Goal: Find specific page/section: Find specific page/section

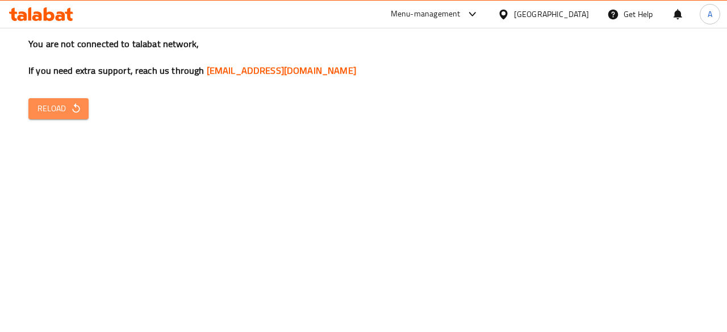
click at [44, 108] on span "Reload" at bounding box center [58, 109] width 42 height 14
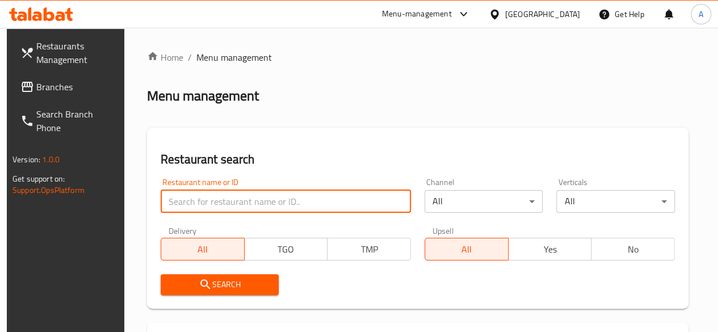
click at [212, 204] on input "search" at bounding box center [286, 201] width 250 height 23
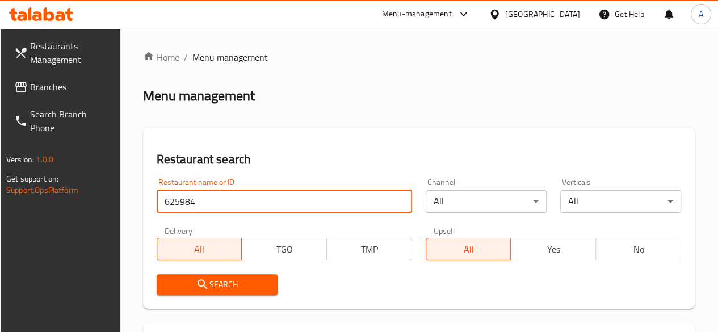
click at [223, 207] on input "625984" at bounding box center [284, 201] width 255 height 23
click at [223, 205] on input "625984" at bounding box center [284, 201] width 255 height 23
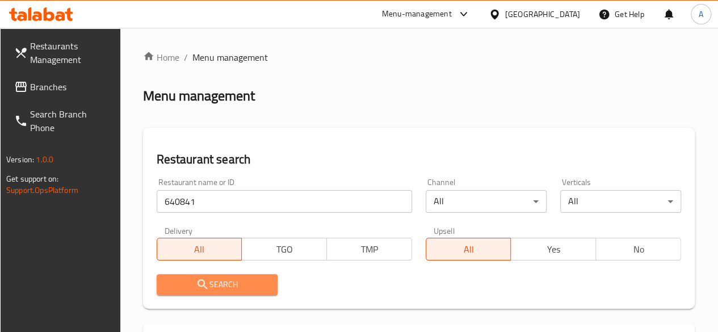
click at [234, 282] on span "Search" at bounding box center [217, 285] width 103 height 14
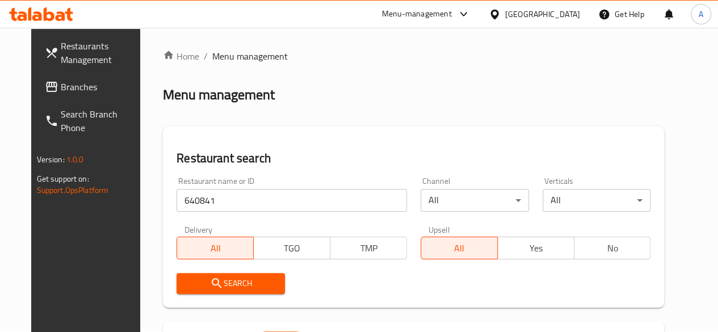
scroll to position [1, 0]
click at [191, 202] on input "640841" at bounding box center [292, 201] width 231 height 23
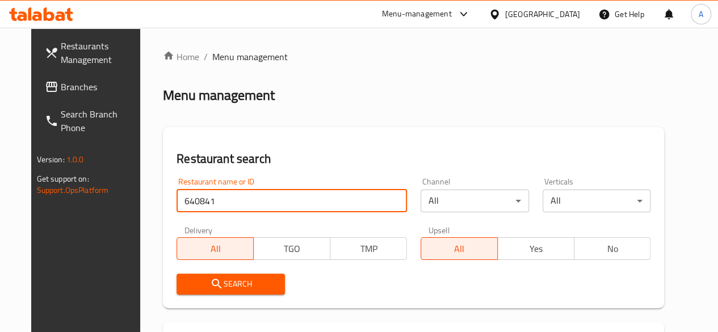
click at [191, 202] on input "640841" at bounding box center [292, 201] width 231 height 23
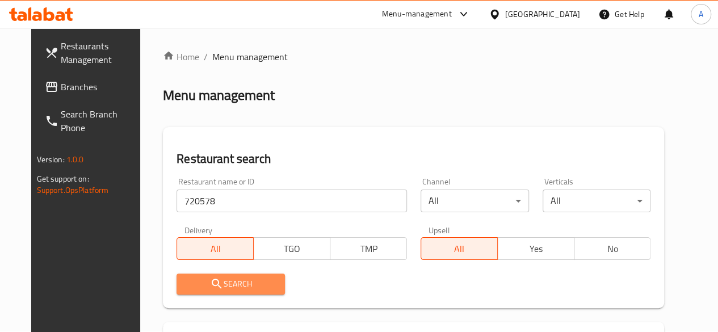
click at [215, 284] on span "Search" at bounding box center [231, 284] width 90 height 14
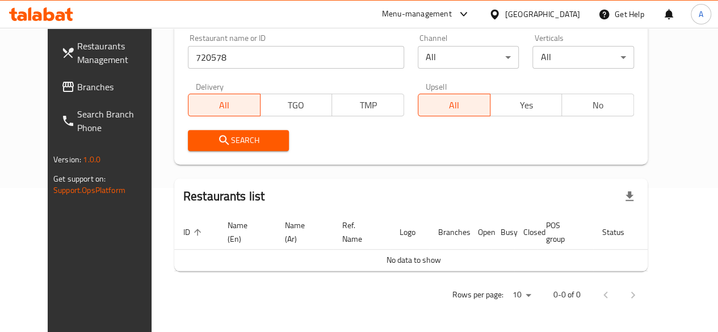
scroll to position [49, 0]
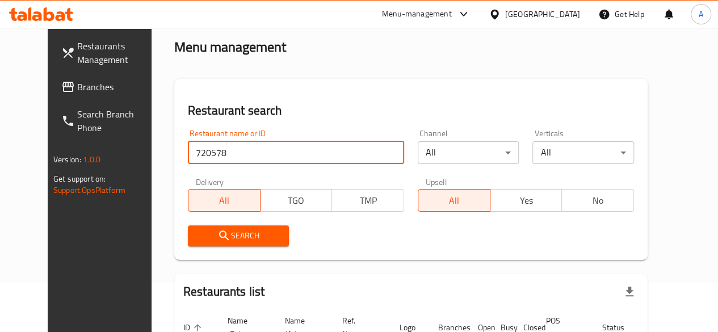
click at [211, 144] on input "720578" at bounding box center [296, 152] width 216 height 23
type input "625984"
click at [218, 230] on span "Search" at bounding box center [238, 236] width 83 height 14
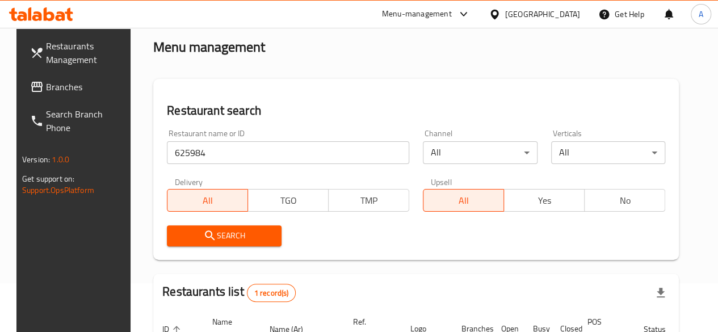
scroll to position [173, 0]
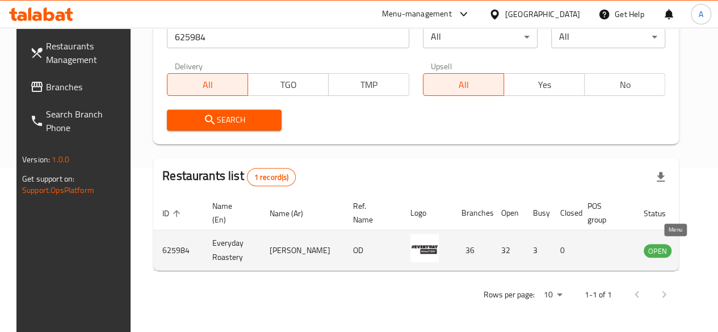
click at [703, 244] on icon "enhanced table" at bounding box center [710, 251] width 14 height 14
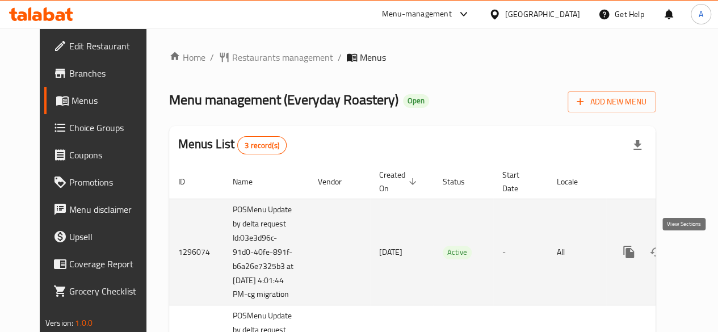
click at [704, 249] on icon "enhanced table" at bounding box center [711, 252] width 14 height 14
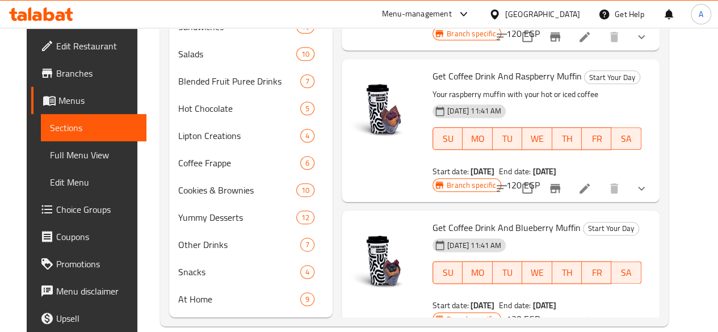
scroll to position [598, 0]
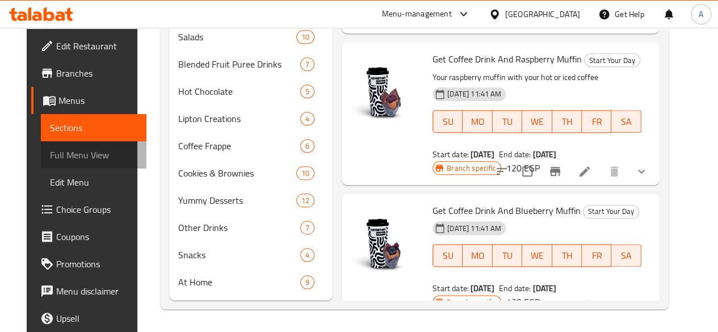
click at [69, 156] on span "Full Menu View" at bounding box center [93, 155] width 87 height 14
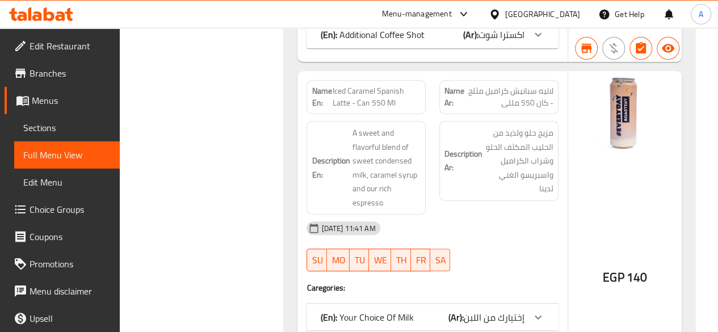
scroll to position [8836, 0]
click at [50, 266] on span "Promotions" at bounding box center [70, 264] width 81 height 14
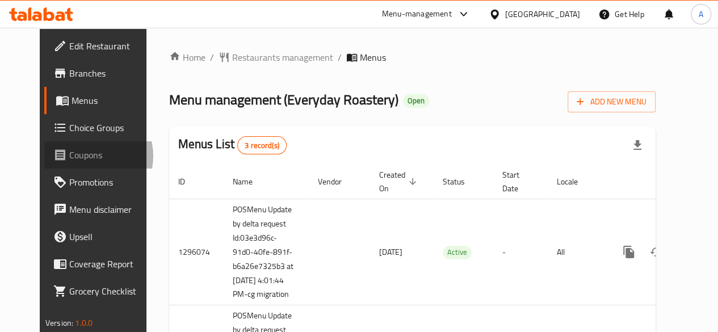
click at [69, 156] on span "Coupons" at bounding box center [109, 155] width 81 height 14
click at [69, 153] on span "Coupons" at bounding box center [109, 155] width 81 height 14
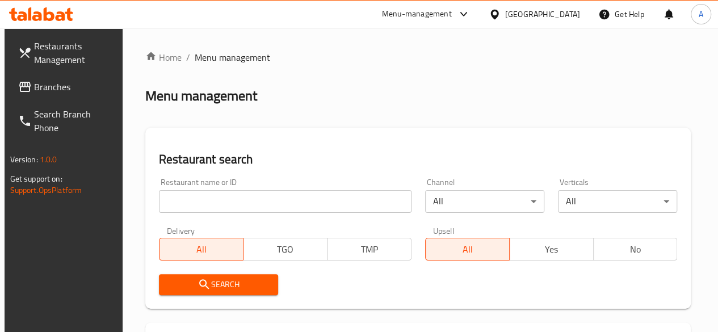
click at [49, 87] on span "Branches" at bounding box center [74, 87] width 81 height 14
